Goal: Task Accomplishment & Management: Manage account settings

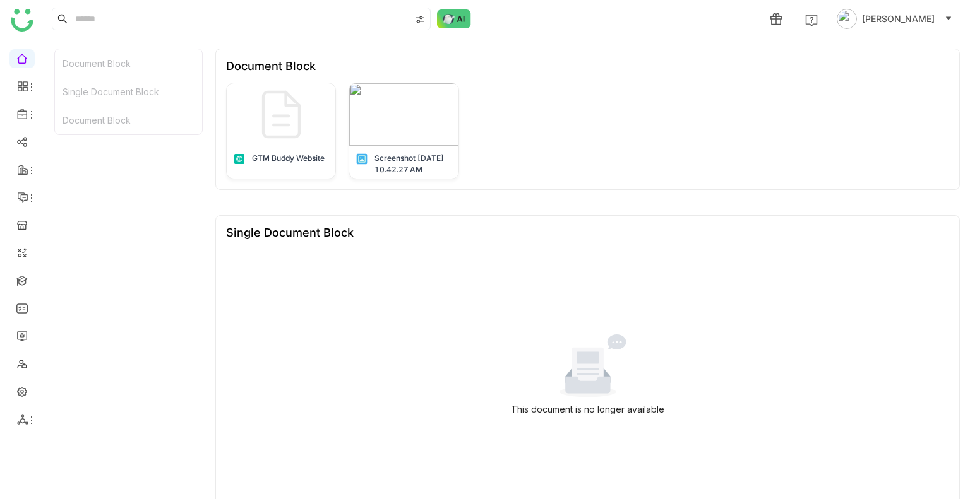
click at [174, 149] on div "Document Block Single Document Block Document Block" at bounding box center [128, 242] width 148 height 386
click at [25, 276] on link at bounding box center [21, 280] width 11 height 11
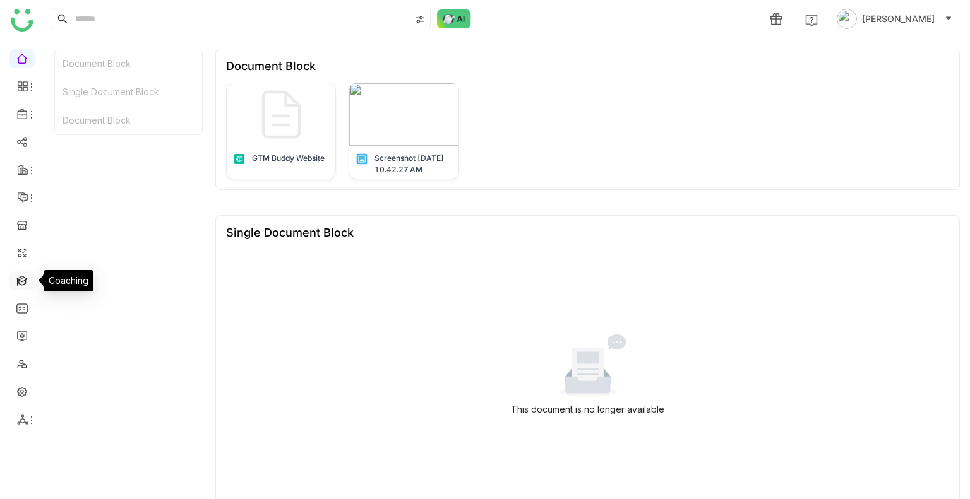
click at [25, 276] on link at bounding box center [21, 280] width 11 height 11
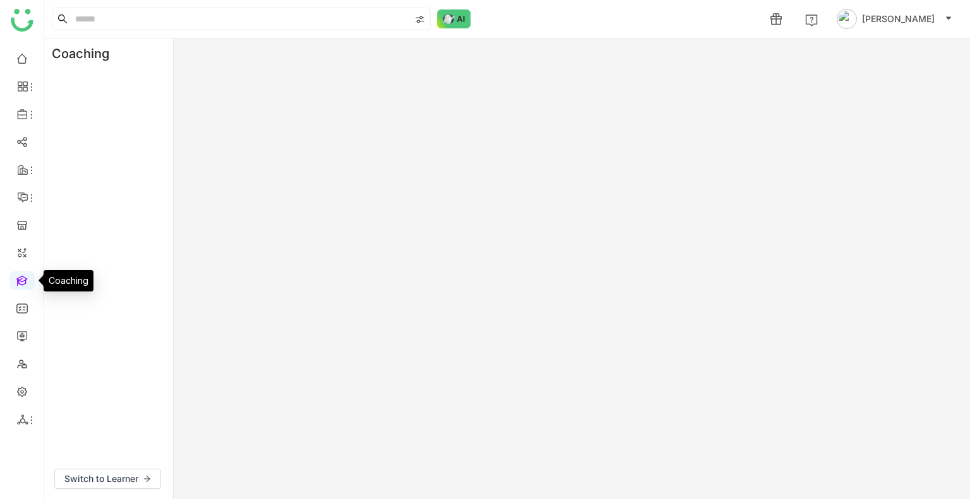
click at [25, 276] on link at bounding box center [21, 280] width 11 height 11
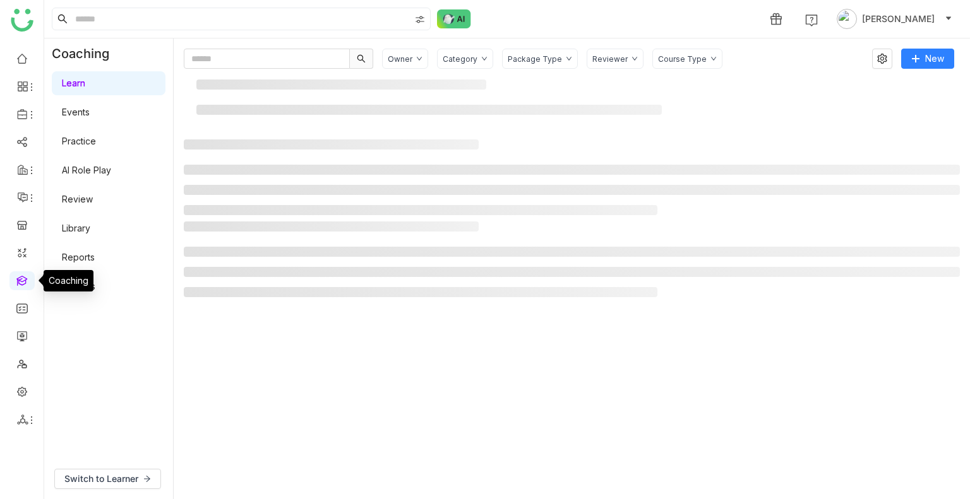
click at [25, 276] on link at bounding box center [21, 280] width 11 height 11
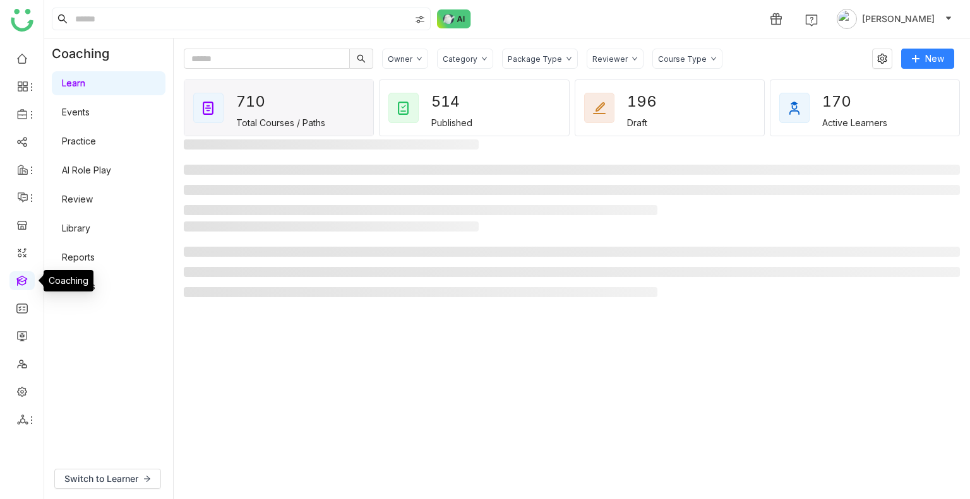
click at [25, 276] on link at bounding box center [21, 280] width 11 height 11
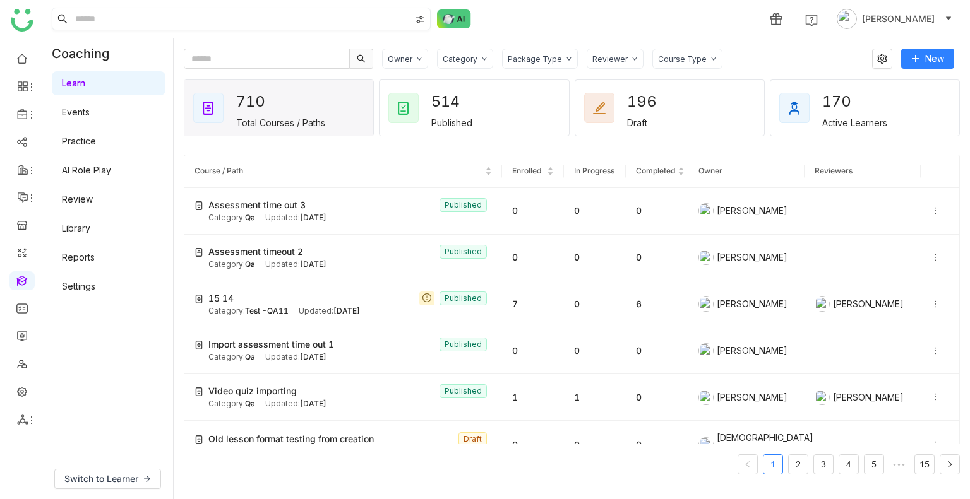
click at [93, 17] on input at bounding box center [241, 18] width 337 height 21
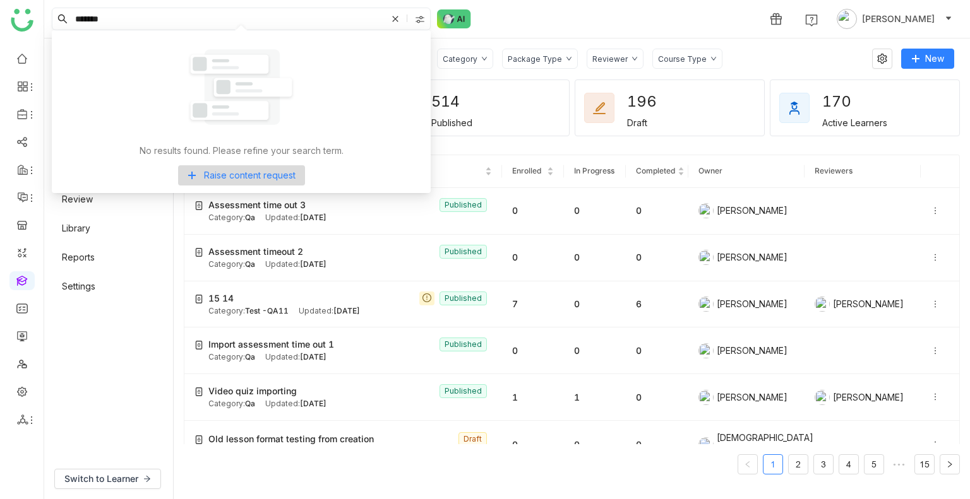
type input "*******"
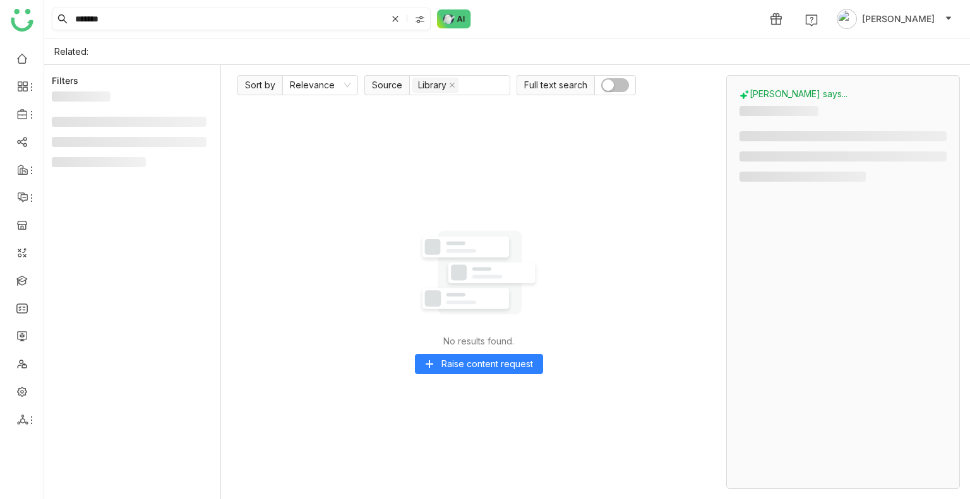
click at [110, 17] on input "*******" at bounding box center [230, 18] width 314 height 21
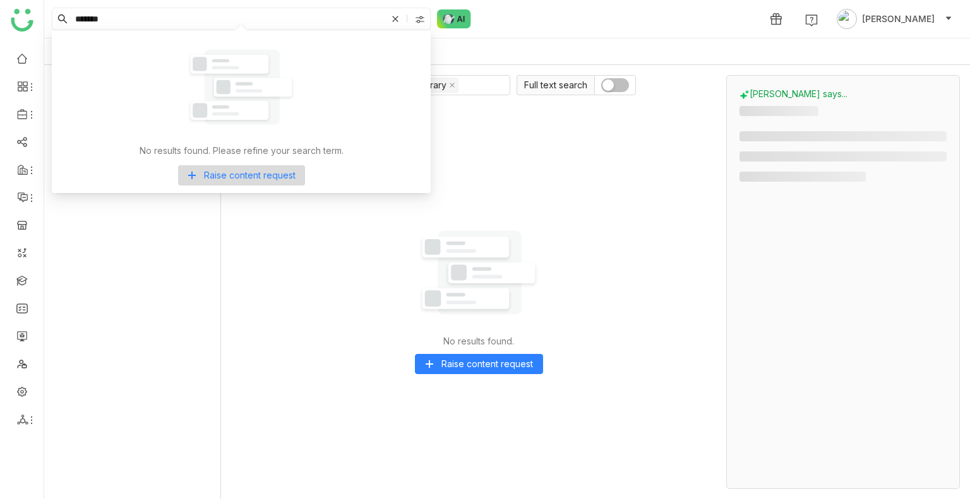
click at [110, 17] on input "*******" at bounding box center [230, 18] width 314 height 21
type input "****"
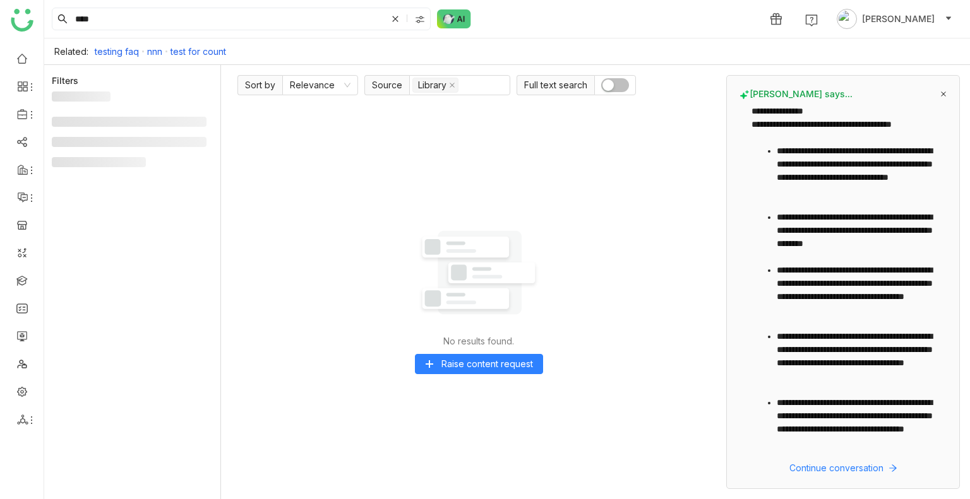
click at [604, 85] on span "button" at bounding box center [607, 85] width 11 height 11
click at [25, 276] on link at bounding box center [21, 280] width 11 height 11
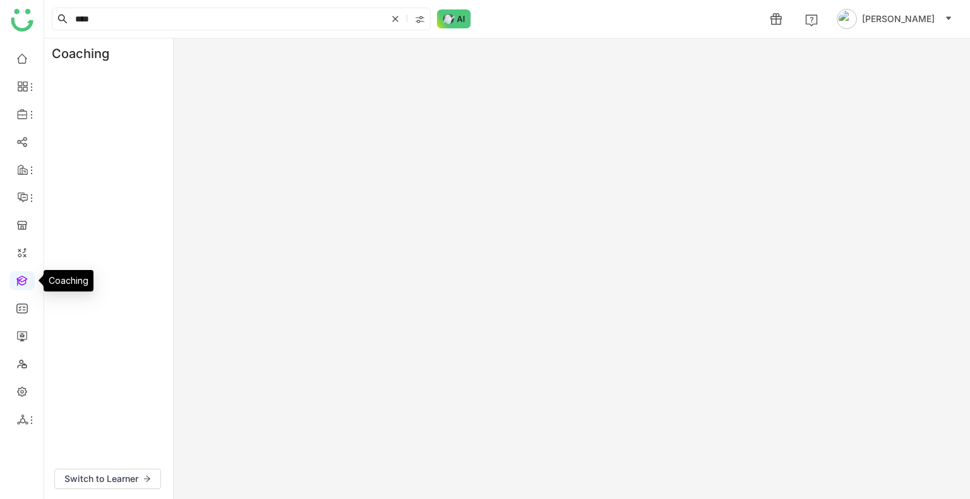
click at [25, 276] on link at bounding box center [21, 280] width 11 height 11
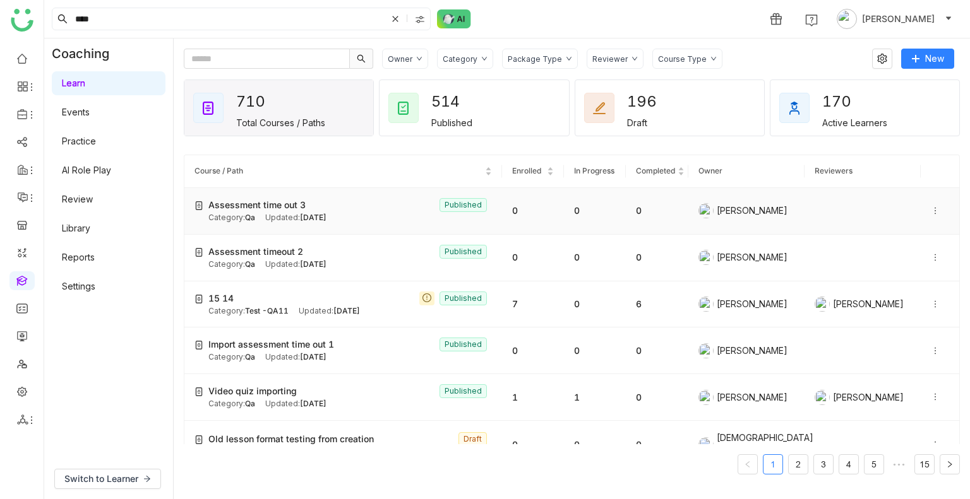
click at [267, 222] on div "Updated: Sep 11, 2025" at bounding box center [295, 218] width 61 height 12
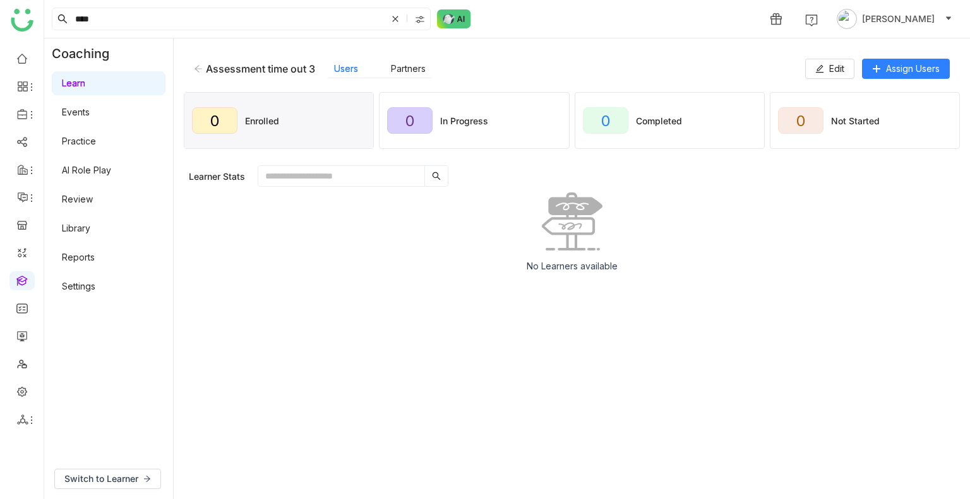
click at [196, 77] on div "Assessment time out 3 Users Partners" at bounding box center [499, 68] width 611 height 19
click at [196, 70] on icon at bounding box center [198, 68] width 9 height 9
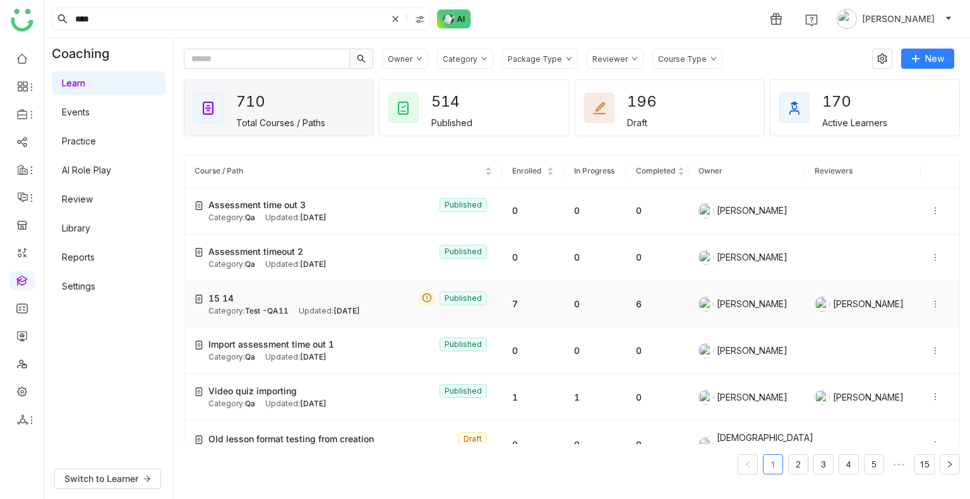
click at [263, 297] on div "15 14 Published" at bounding box center [349, 299] width 283 height 14
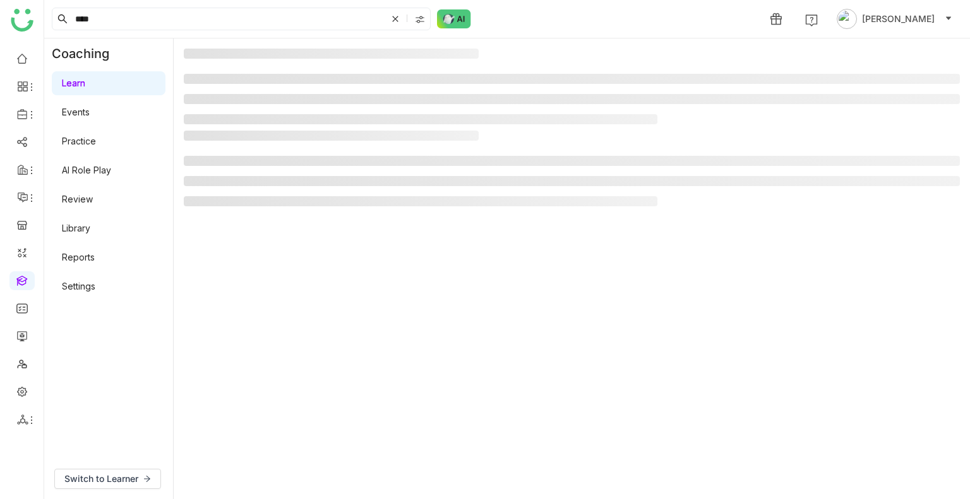
click at [263, 297] on gtmb-manage-detail-wrapper at bounding box center [572, 269] width 776 height 441
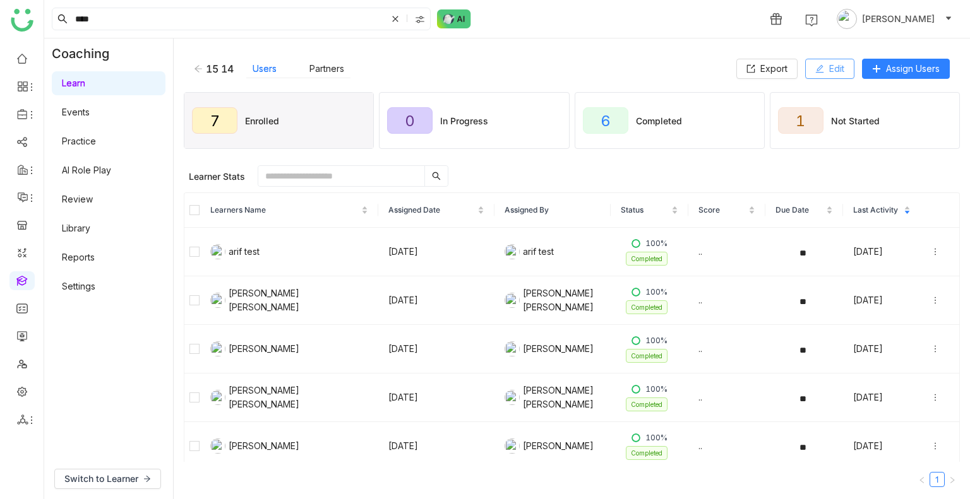
click at [837, 69] on span "Edit" at bounding box center [836, 69] width 15 height 14
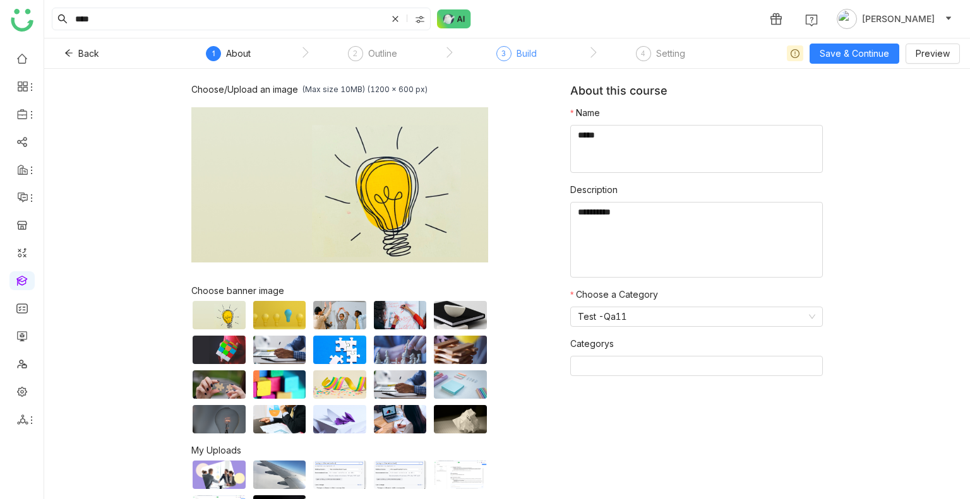
click at [513, 60] on div "3 Build" at bounding box center [516, 57] width 40 height 23
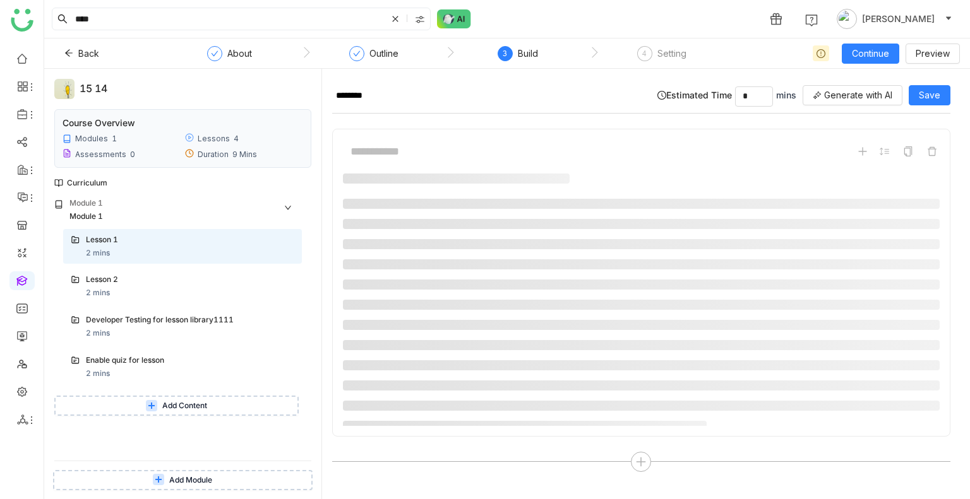
click at [157, 410] on button "Add Content" at bounding box center [176, 406] width 244 height 20
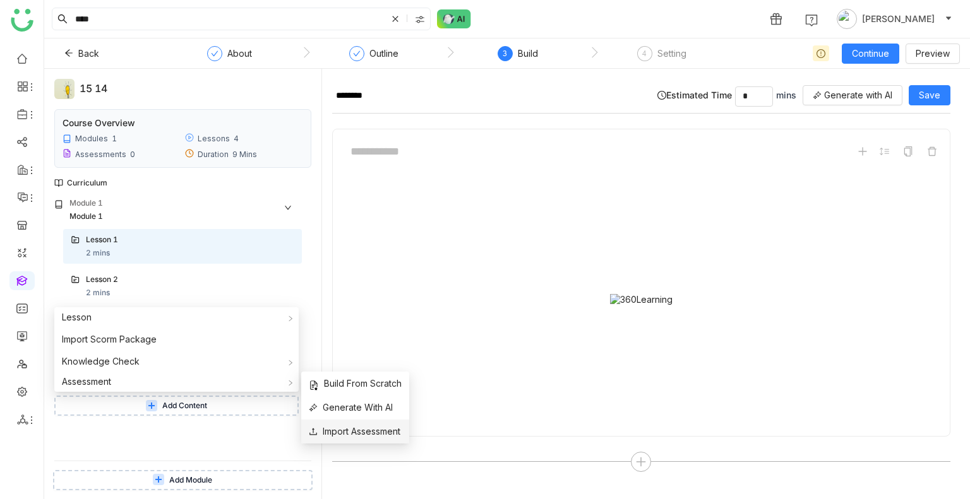
click at [352, 426] on span "Import Assessment" at bounding box center [355, 432] width 92 height 14
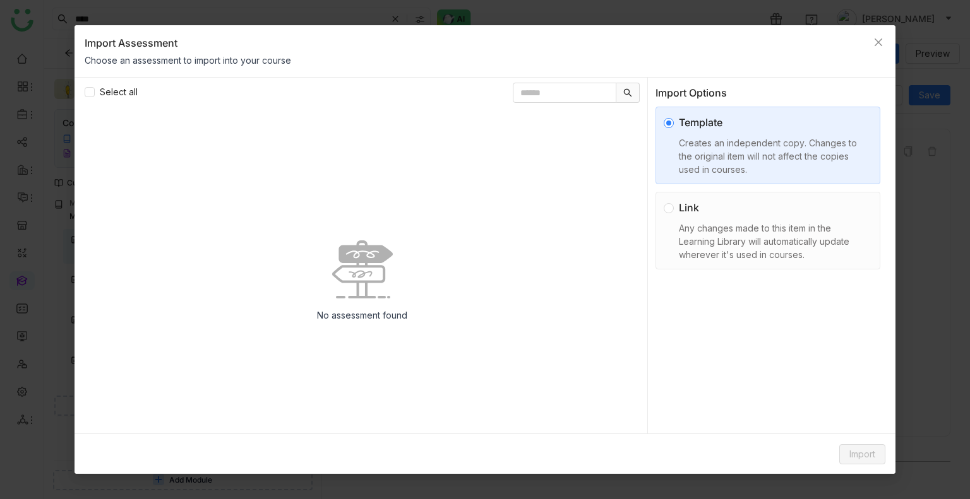
click at [687, 223] on div "Any changes made to this item in the Learning Library will automatically update…" at bounding box center [773, 242] width 188 height 40
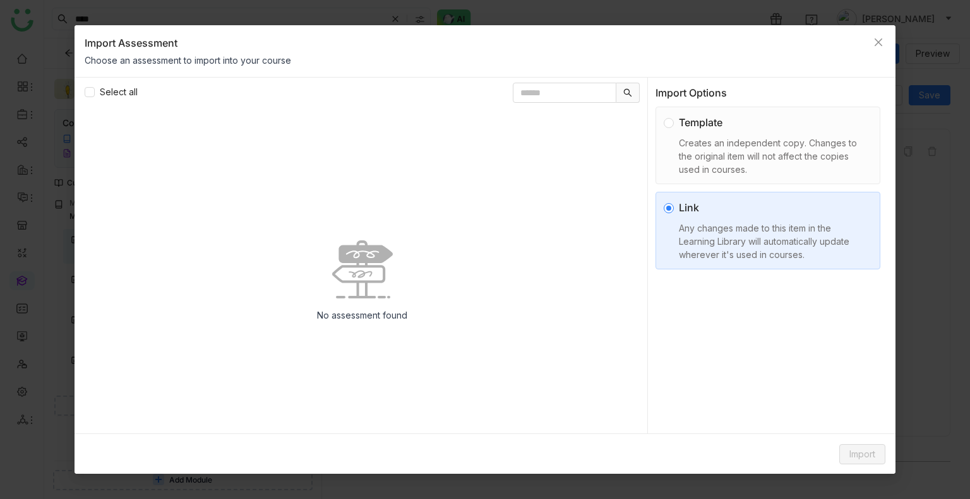
click at [715, 140] on div "Creates an independent copy. Changes to the original item will not affect the c…" at bounding box center [773, 156] width 188 height 40
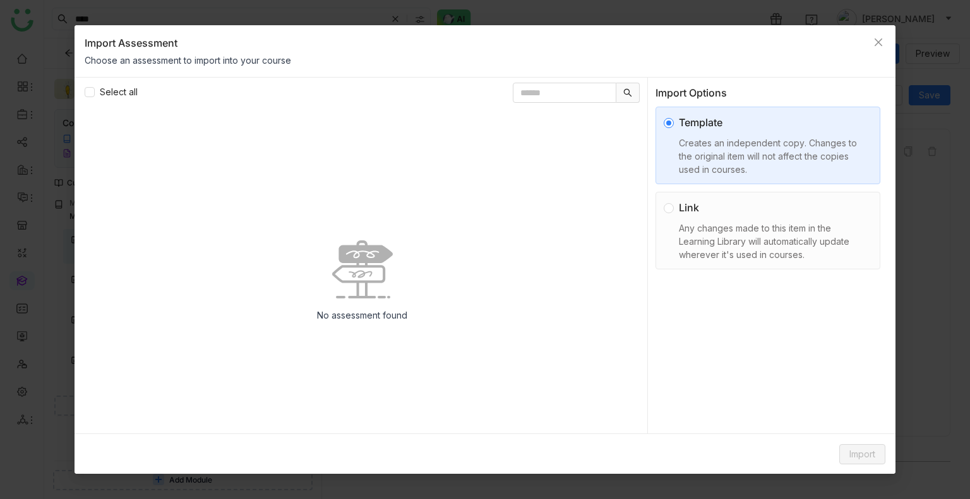
click at [702, 214] on div "Link" at bounding box center [773, 207] width 188 height 15
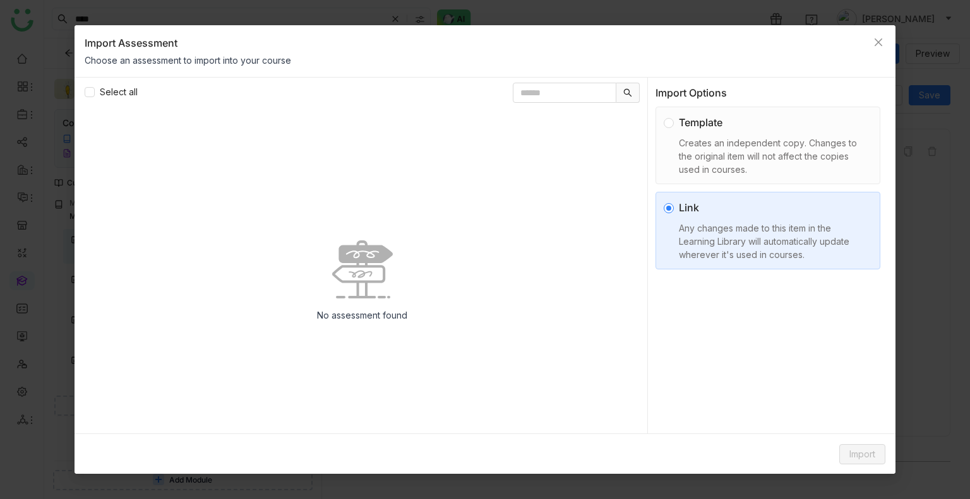
click at [688, 144] on div "Creates an independent copy. Changes to the original item will not affect the c…" at bounding box center [773, 156] width 188 height 40
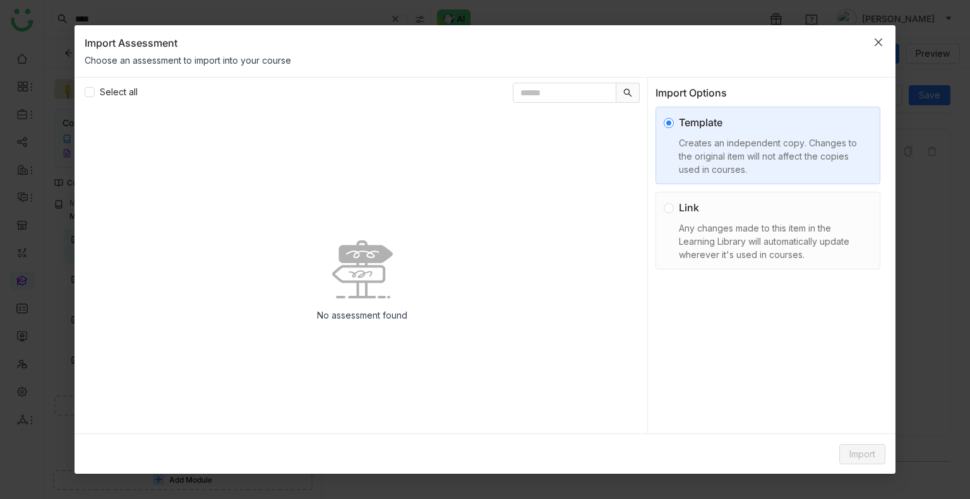
click at [868, 47] on span "Close" at bounding box center [878, 42] width 34 height 34
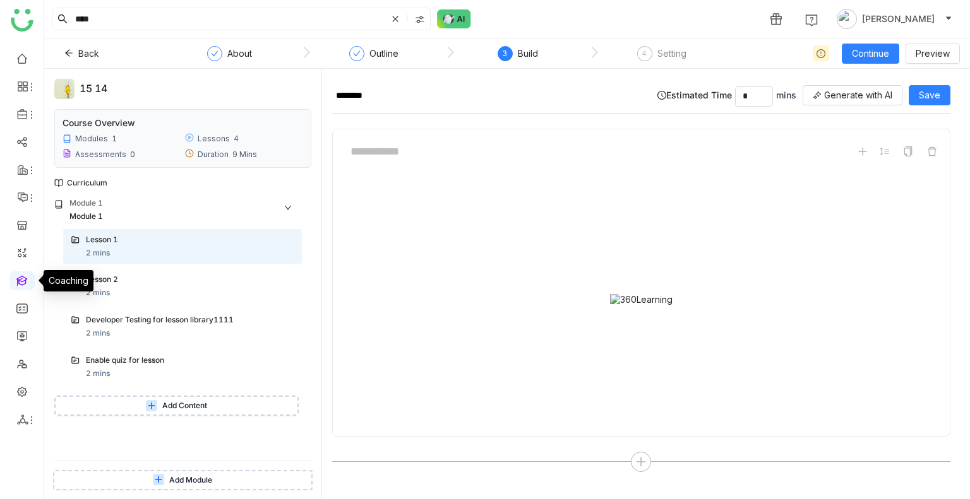
click at [26, 281] on link at bounding box center [21, 280] width 11 height 11
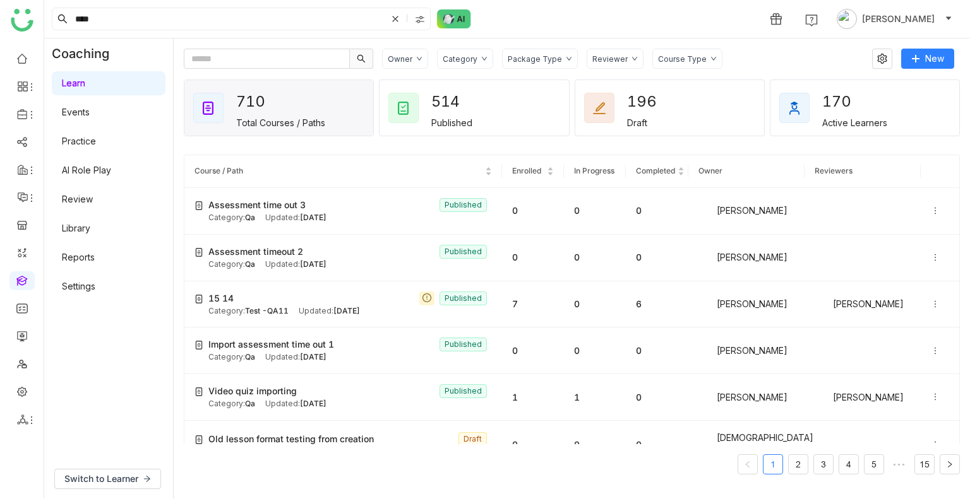
click at [78, 227] on link "Library" at bounding box center [76, 228] width 28 height 11
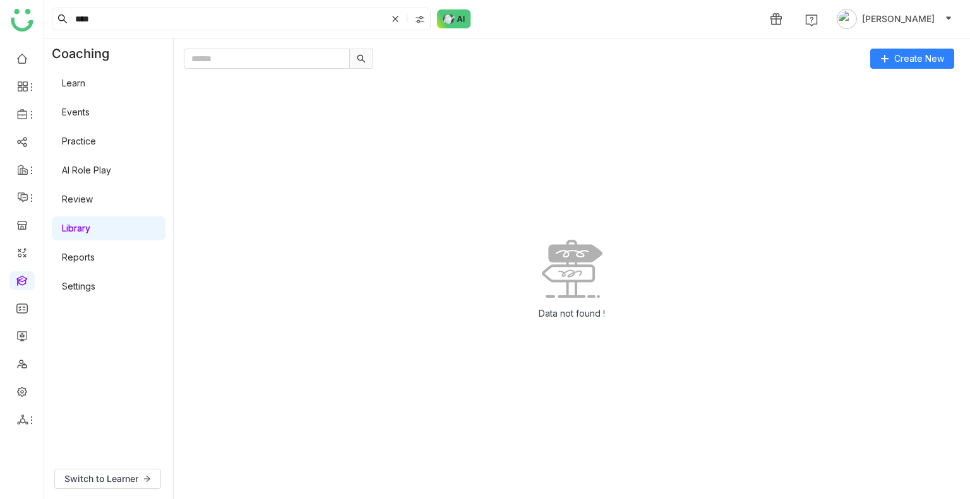
click at [376, 236] on div "Data not found !" at bounding box center [572, 284] width 776 height 410
click at [391, 18] on icon at bounding box center [395, 19] width 8 height 8
click at [653, 4] on div "1 Uday Bhanu" at bounding box center [506, 19] width 925 height 38
click at [260, 184] on div "Data not found !" at bounding box center [572, 284] width 776 height 410
click at [19, 277] on link at bounding box center [21, 280] width 11 height 11
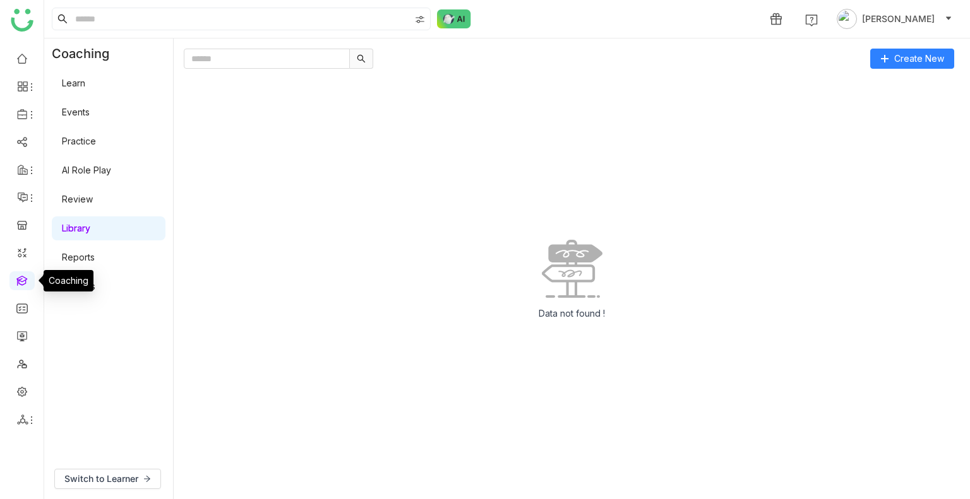
click at [19, 277] on link at bounding box center [21, 280] width 11 height 11
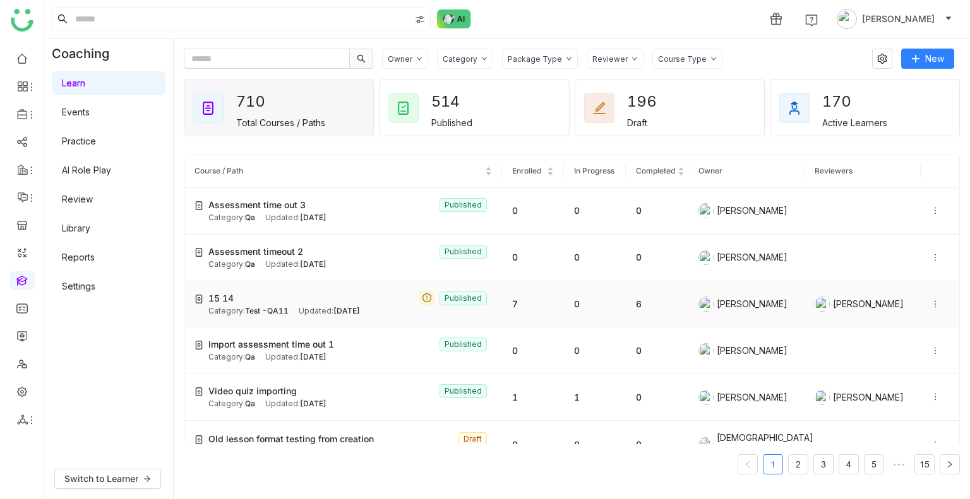
click at [930, 305] on icon at bounding box center [934, 304] width 9 height 9
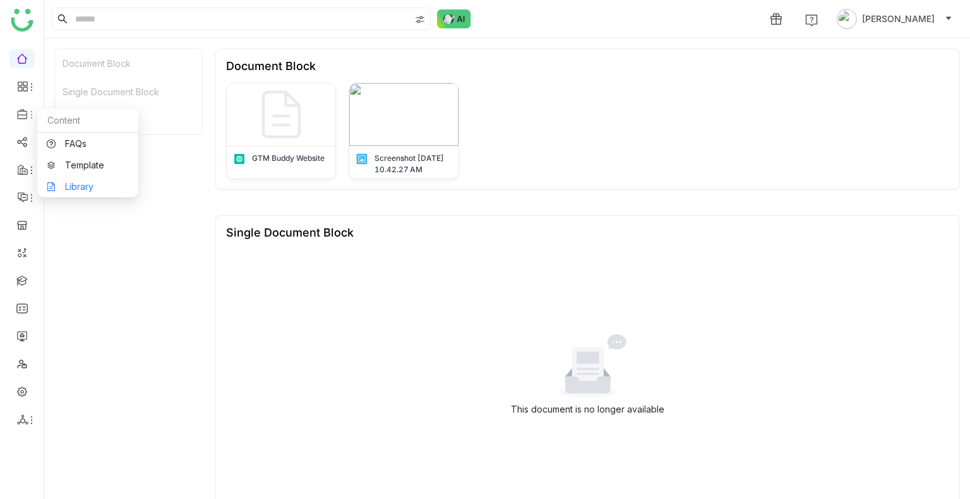
click at [83, 189] on link "Library" at bounding box center [88, 186] width 82 height 9
click at [83, 189] on body "1 Uday Bhanu Document Block Single Document Block Document Block Document Block…" at bounding box center [485, 249] width 970 height 499
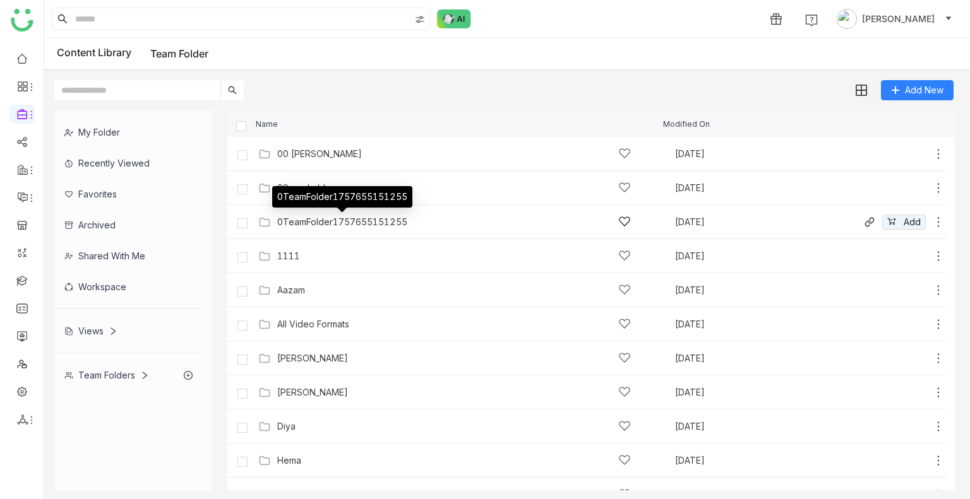
click at [309, 219] on div "0TeamFolder1757655151255" at bounding box center [342, 222] width 130 height 10
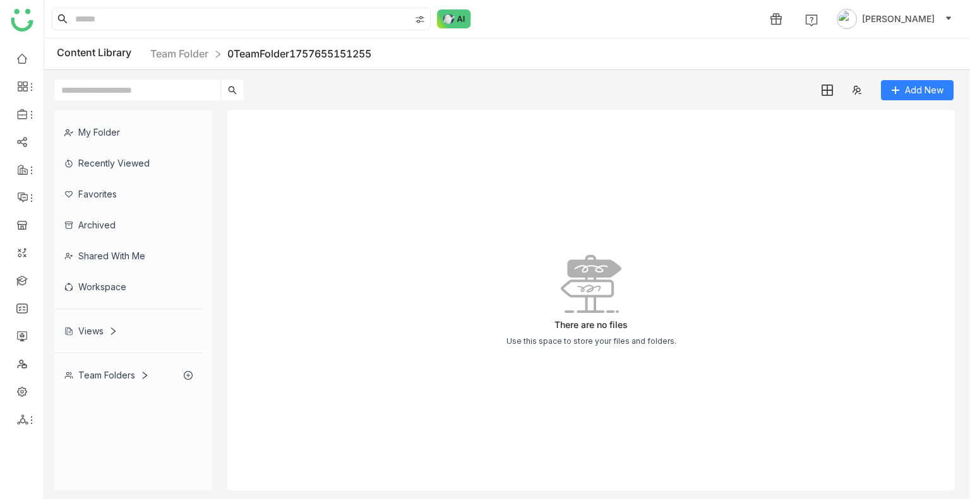
click at [761, 191] on div "There are no files Use this space to store your files and folders." at bounding box center [590, 300] width 727 height 380
click at [910, 89] on span "Add New" at bounding box center [924, 90] width 39 height 14
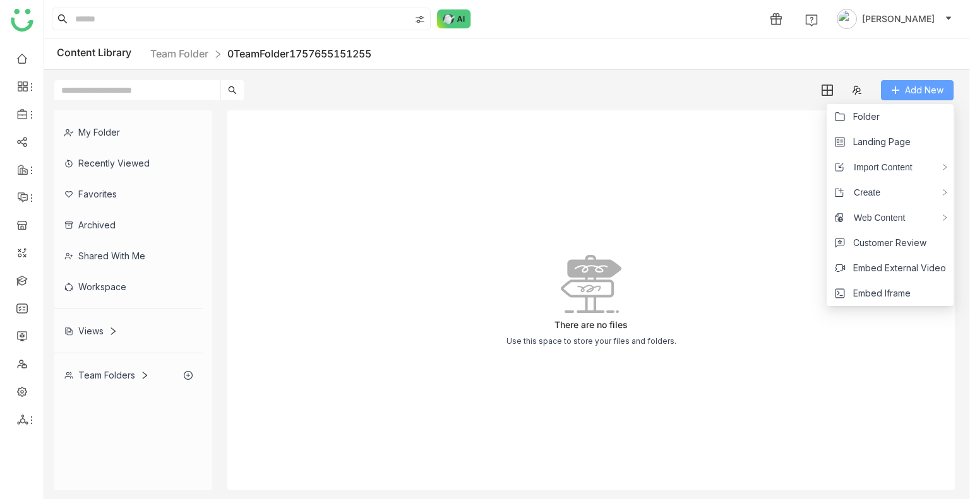
click at [890, 96] on button "Add New" at bounding box center [917, 90] width 73 height 20
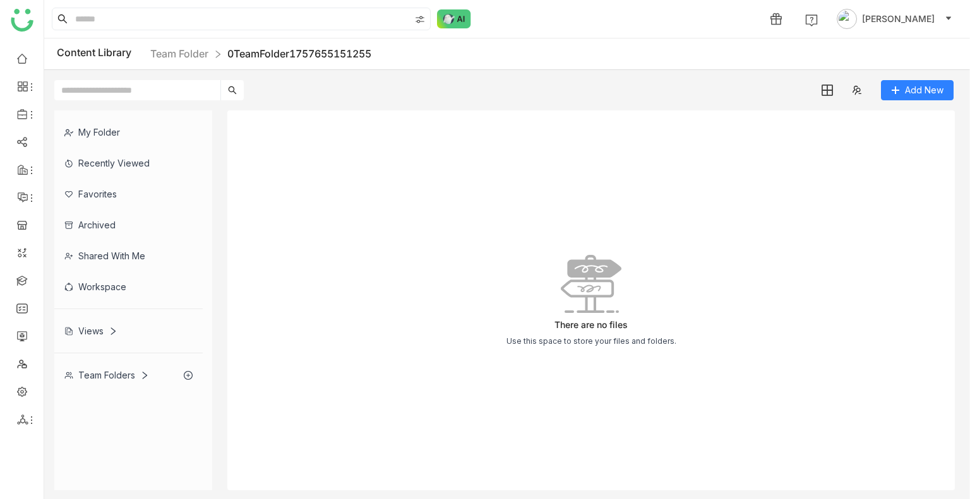
click at [183, 62] on div "Content Library Team Folder 0TeamFolder1757655151255" at bounding box center [506, 55] width 925 height 32
click at [207, 57] on link "Team Folder" at bounding box center [179, 53] width 58 height 13
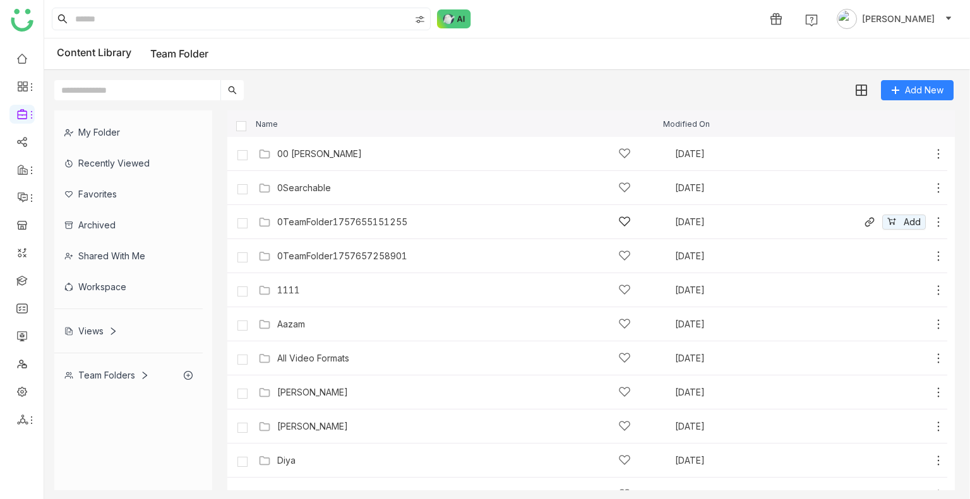
click at [332, 213] on div "0TeamFolder1757655151255 Sep 12, 2025 Add" at bounding box center [599, 222] width 689 height 20
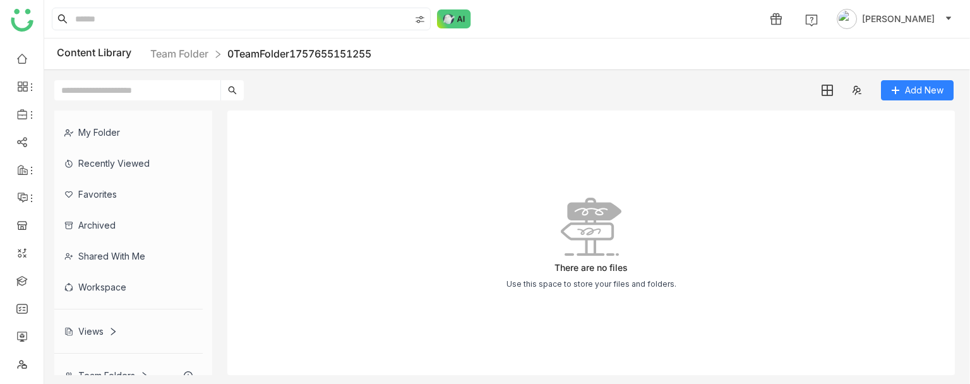
drag, startPoint x: 869, startPoint y: 163, endPoint x: 568, endPoint y: 167, distance: 301.1
click at [568, 167] on div "There are no files Use this space to store your files and folders." at bounding box center [590, 242] width 727 height 264
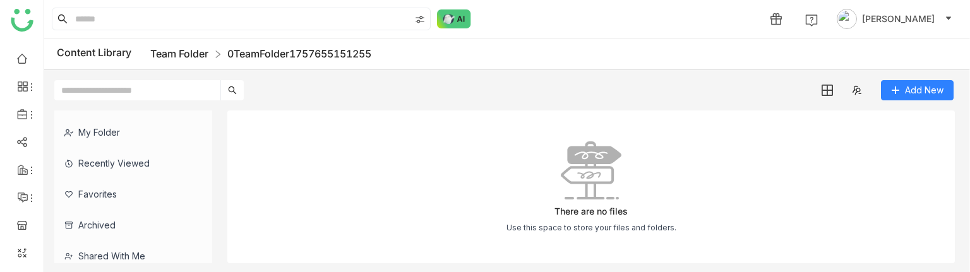
click at [157, 52] on link "Team Folder" at bounding box center [179, 53] width 58 height 13
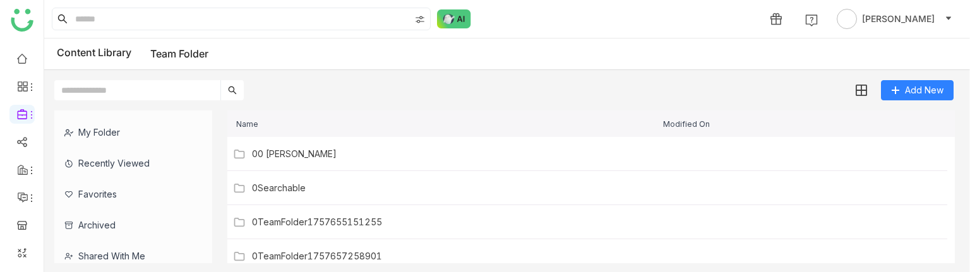
click at [111, 93] on input "text" at bounding box center [137, 90] width 166 height 20
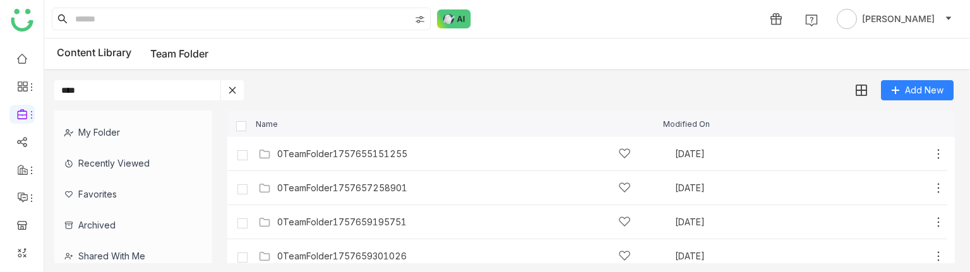
type input "****"
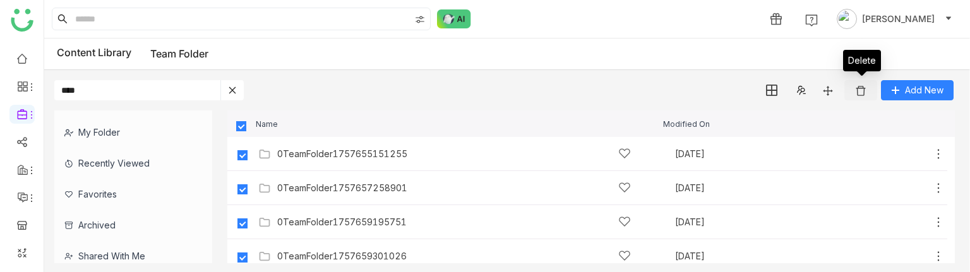
click at [861, 85] on img at bounding box center [860, 91] width 13 height 13
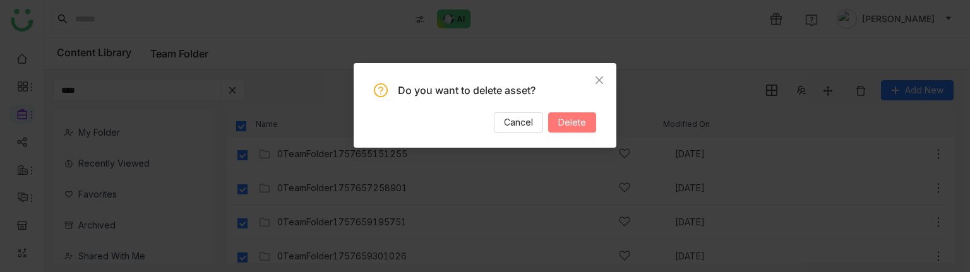
click at [576, 122] on span "Delete" at bounding box center [572, 123] width 28 height 14
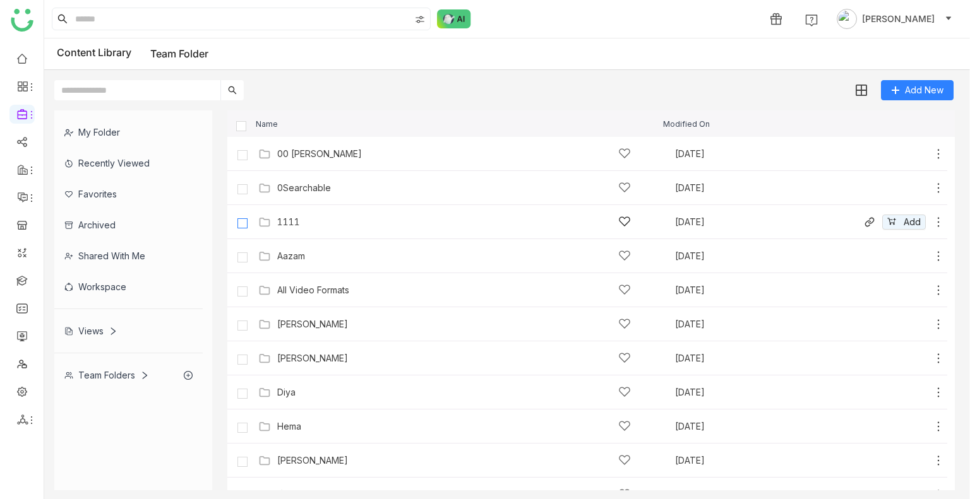
click at [247, 218] on label at bounding box center [242, 222] width 25 height 30
click at [861, 88] on img at bounding box center [860, 91] width 13 height 13
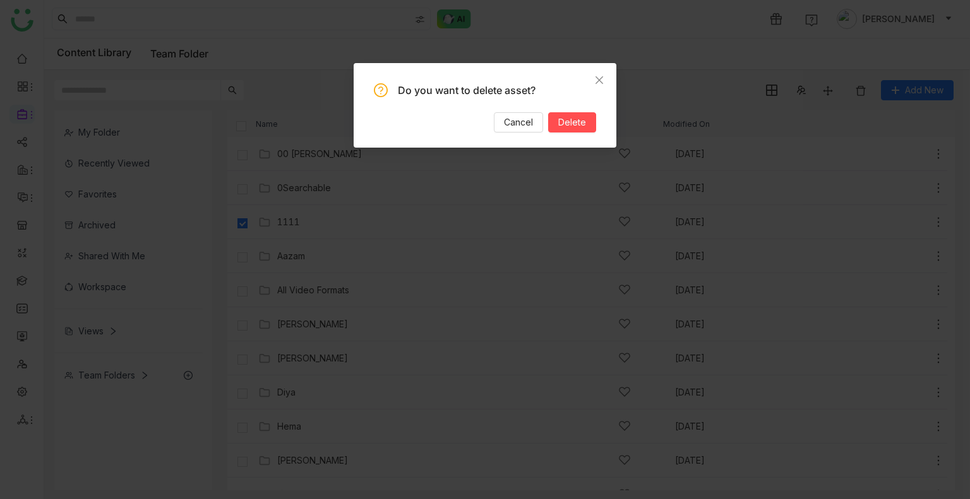
click at [578, 111] on div "Do you want to delete asset? Cancel Delete" at bounding box center [485, 107] width 222 height 49
click at [576, 114] on button "Delete" at bounding box center [572, 122] width 48 height 20
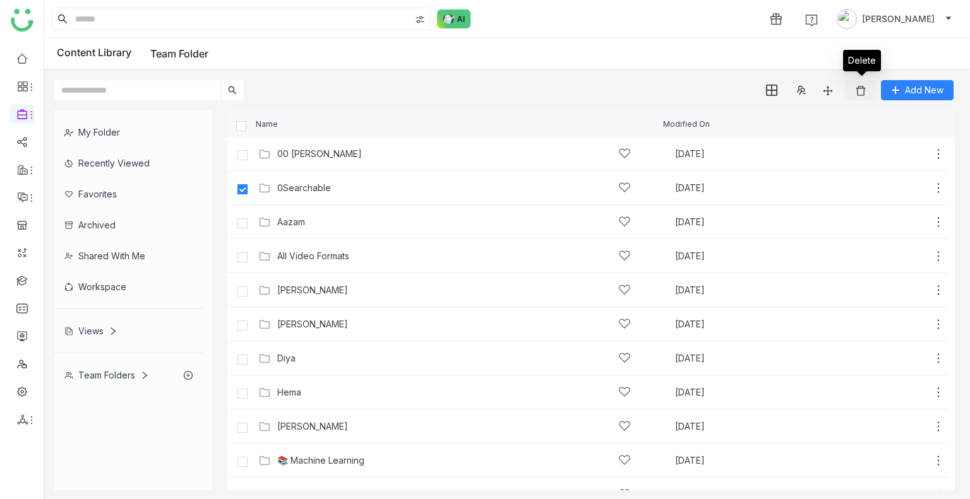
click at [866, 85] on img at bounding box center [860, 91] width 13 height 13
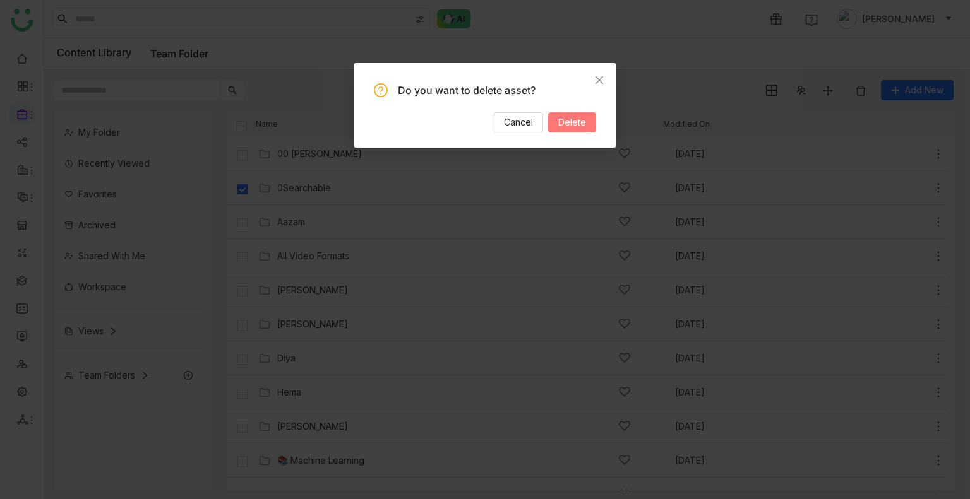
click at [581, 123] on span "Delete" at bounding box center [572, 123] width 28 height 14
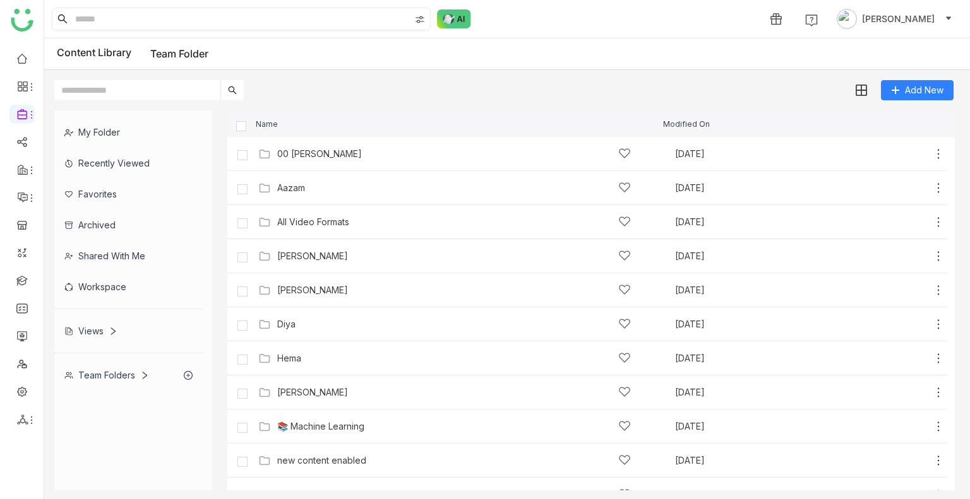
click at [345, 13] on input at bounding box center [241, 18] width 337 height 21
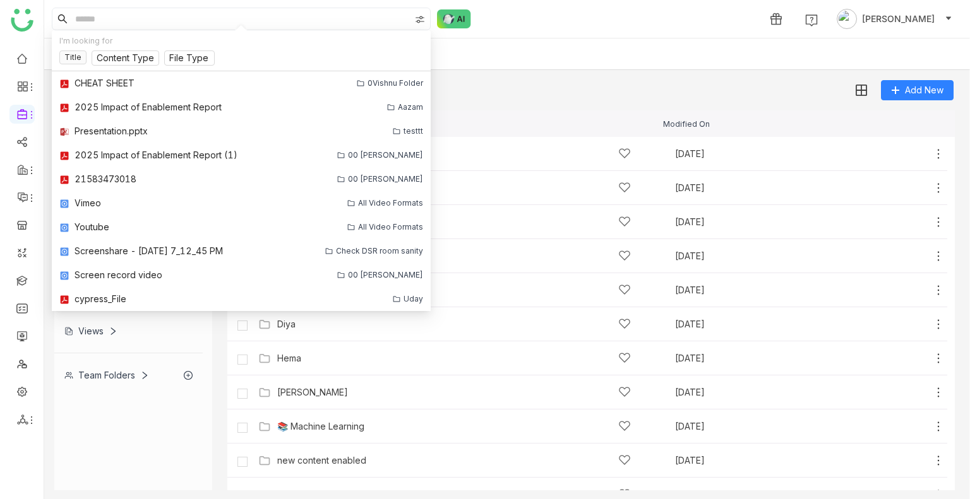
click at [500, 22] on div "1 Uday Bhanu" at bounding box center [506, 19] width 925 height 38
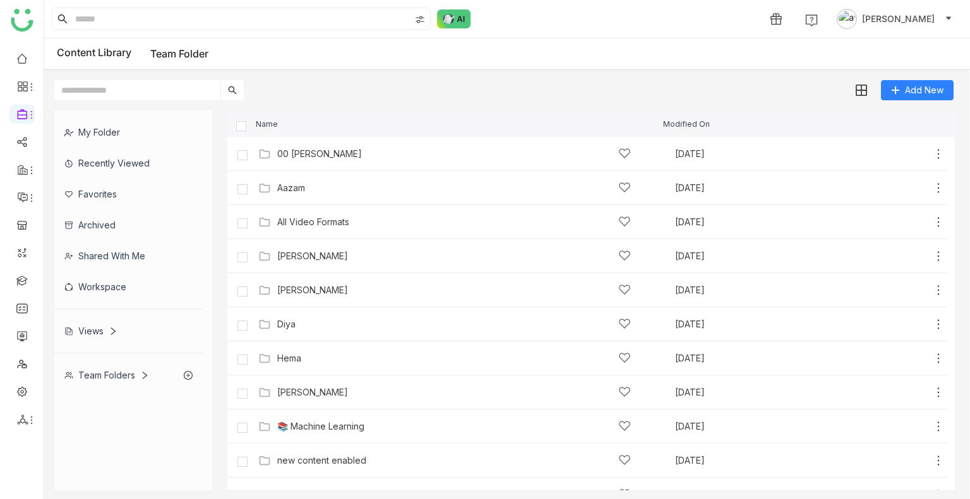
click at [901, 15] on span "[PERSON_NAME]" at bounding box center [898, 19] width 73 height 14
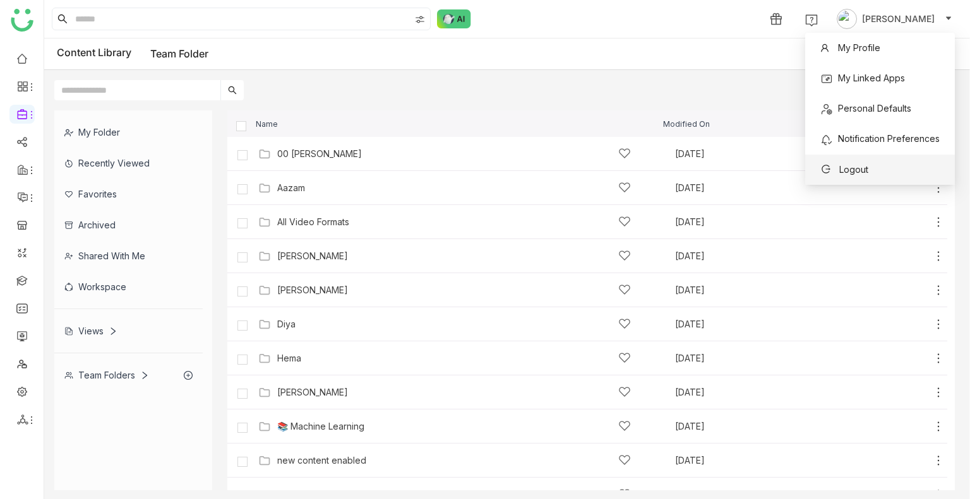
click at [872, 164] on span "Logout" at bounding box center [843, 170] width 63 height 20
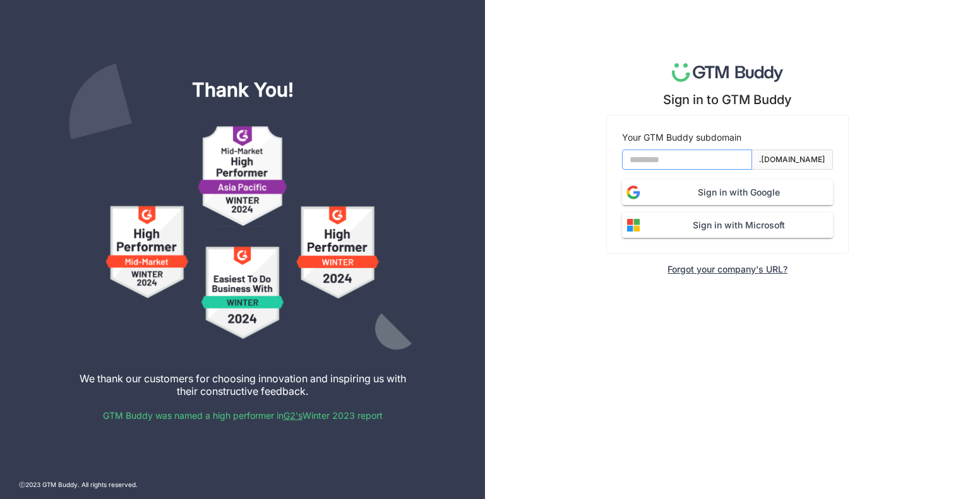
click at [668, 166] on input at bounding box center [687, 160] width 130 height 20
type input "*"
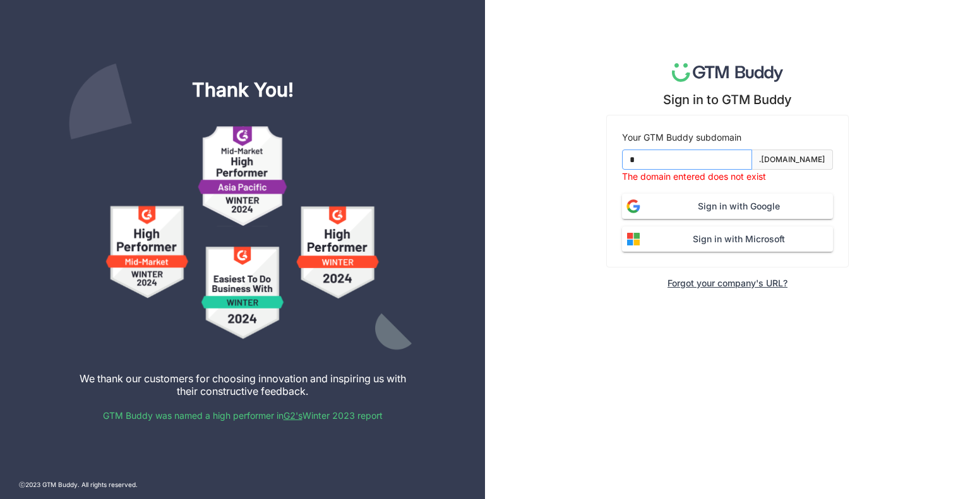
type input "*******"
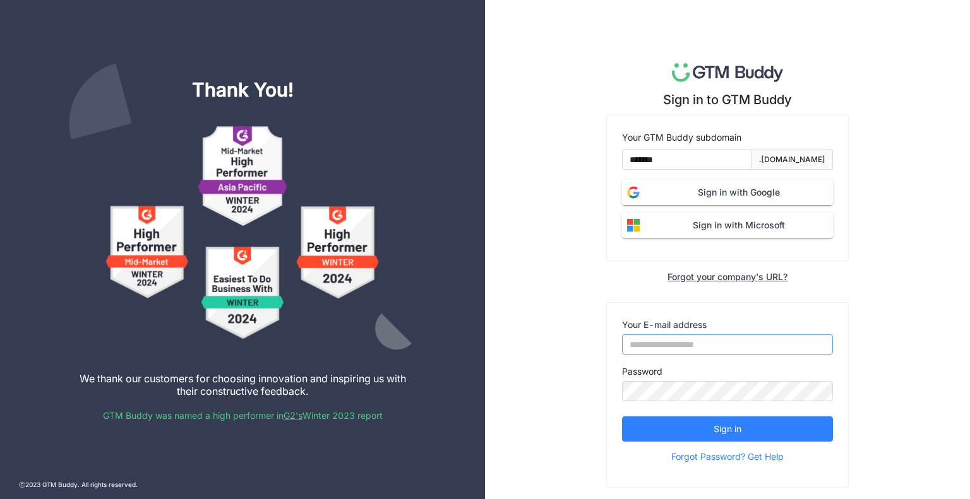
type input "**********"
click at [707, 193] on span "Sign in with Google" at bounding box center [738, 193] width 188 height 14
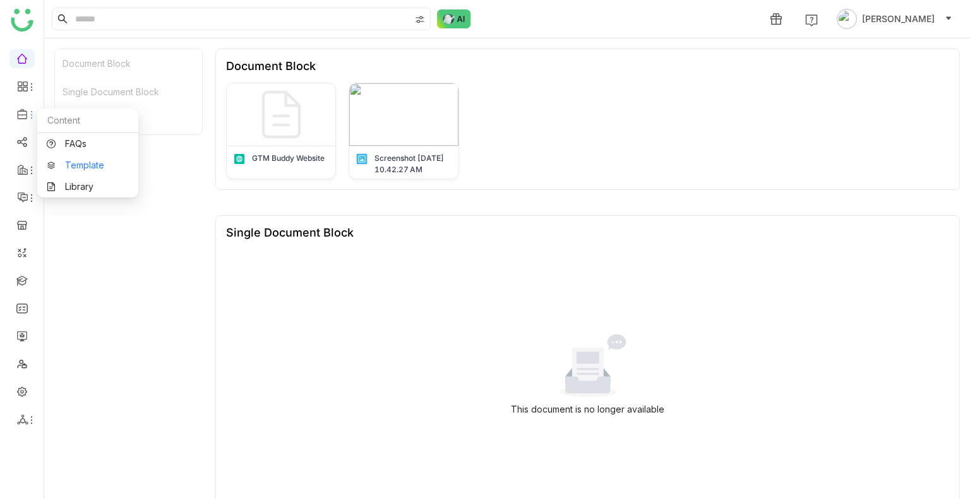
click at [71, 166] on link "Template" at bounding box center [88, 165] width 82 height 9
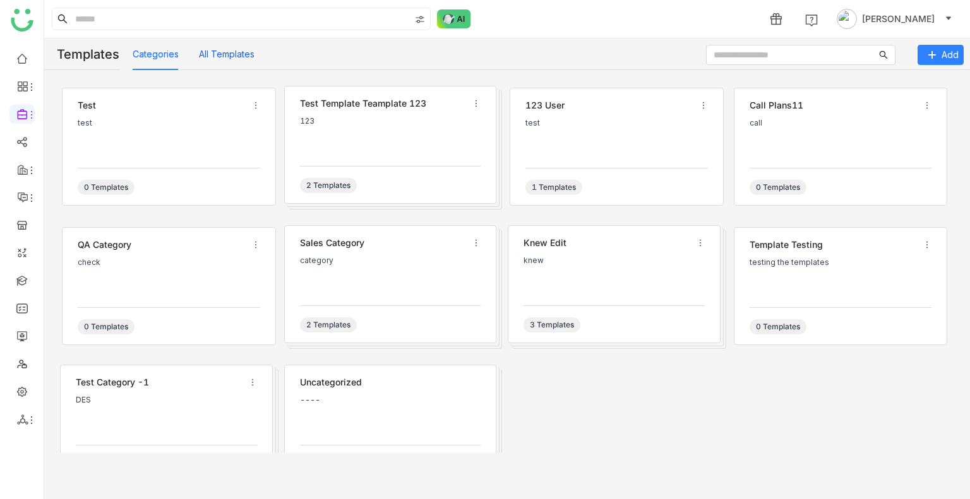
click at [210, 58] on button "All Templates" at bounding box center [227, 54] width 56 height 14
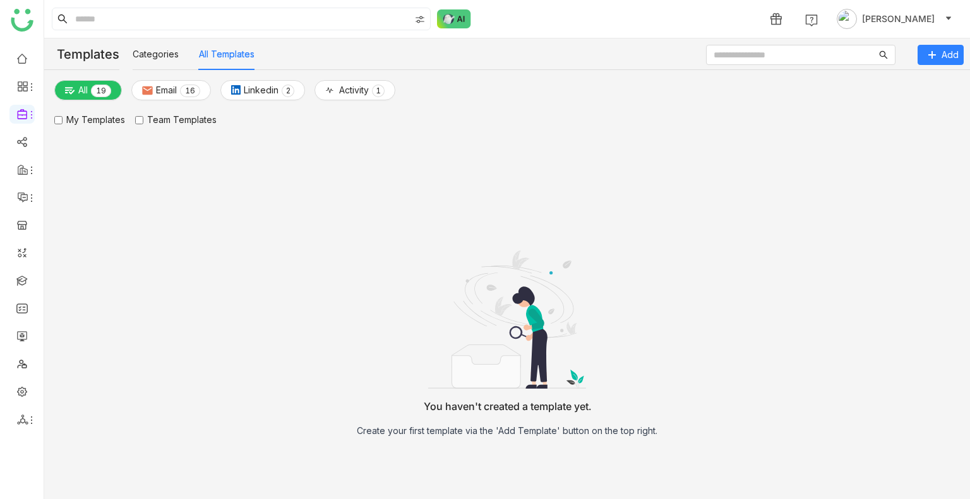
click at [210, 58] on button "All Templates" at bounding box center [227, 54] width 56 height 14
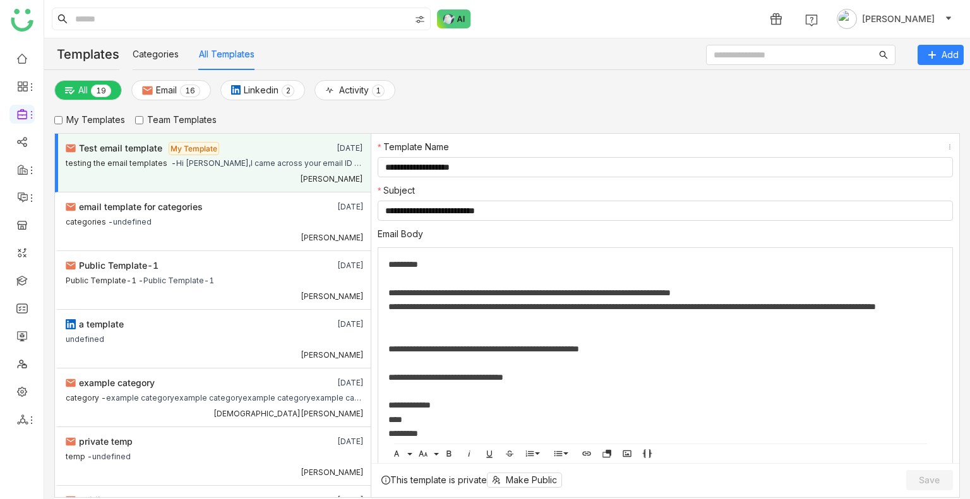
click at [153, 122] on label "Team Templates" at bounding box center [175, 120] width 81 height 14
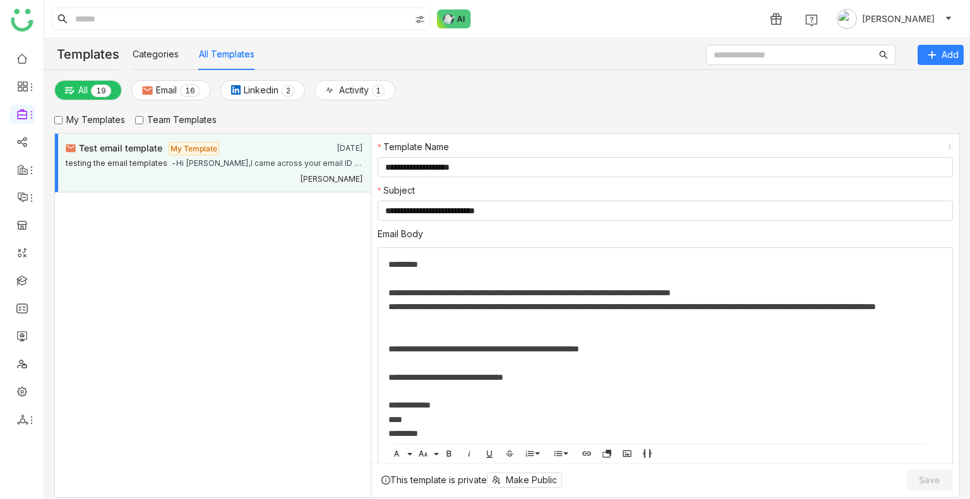
click at [160, 155] on div "testing the email templates -" at bounding box center [121, 161] width 110 height 13
click at [126, 164] on div "testing the email templates -" at bounding box center [121, 161] width 110 height 13
click at [533, 373] on div "**********" at bounding box center [660, 378] width 545 height 14
click at [521, 360] on div at bounding box center [665, 363] width 554 height 14
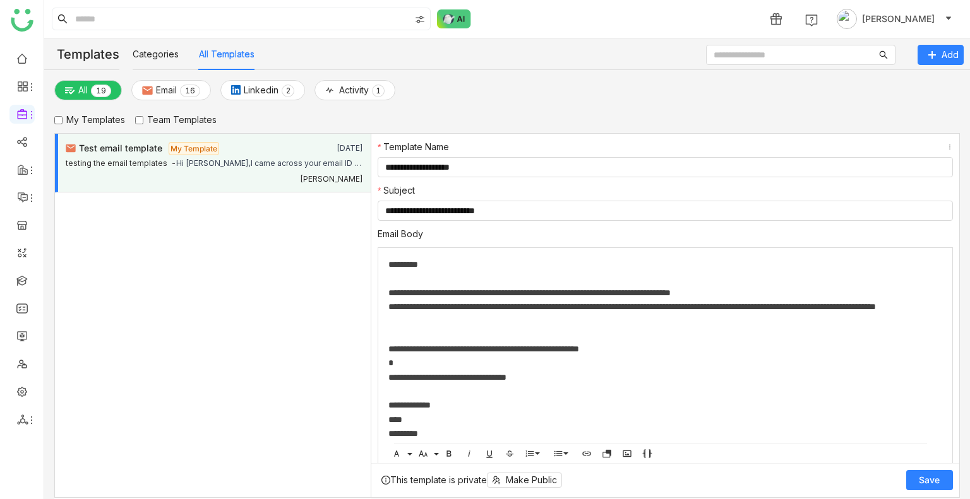
click at [920, 477] on span "Save" at bounding box center [928, 480] width 21 height 13
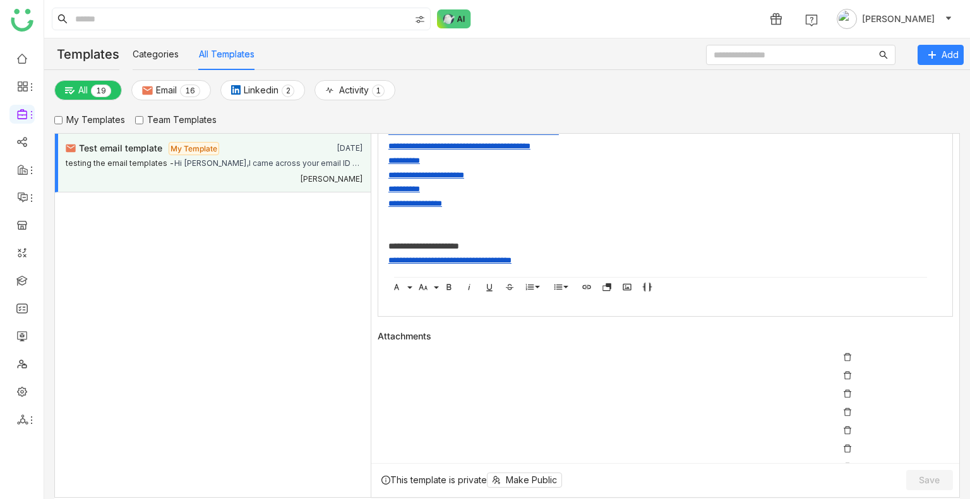
scroll to position [574, 0]
